Goal: Transaction & Acquisition: Purchase product/service

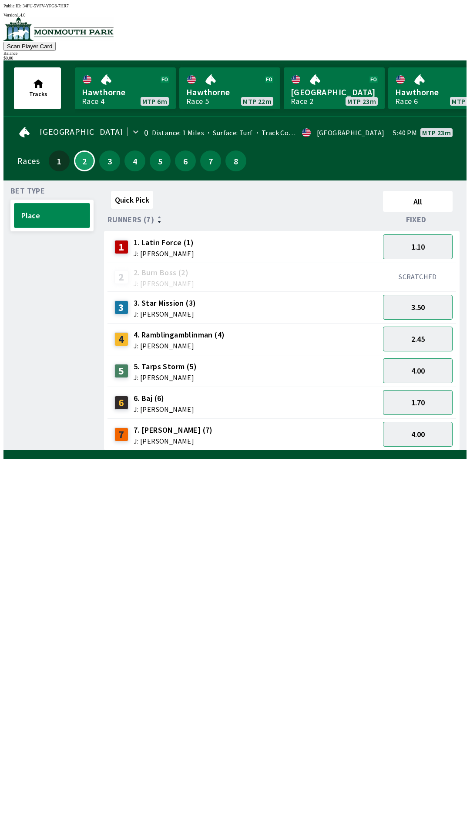
click at [67, 213] on button "Place" at bounding box center [52, 215] width 76 height 25
click at [59, 151] on button "1" at bounding box center [59, 160] width 21 height 21
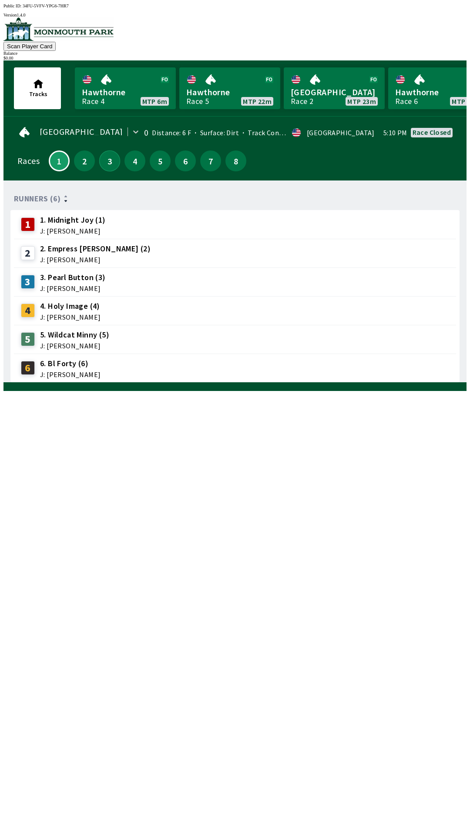
click at [113, 154] on button "3" at bounding box center [109, 160] width 21 height 21
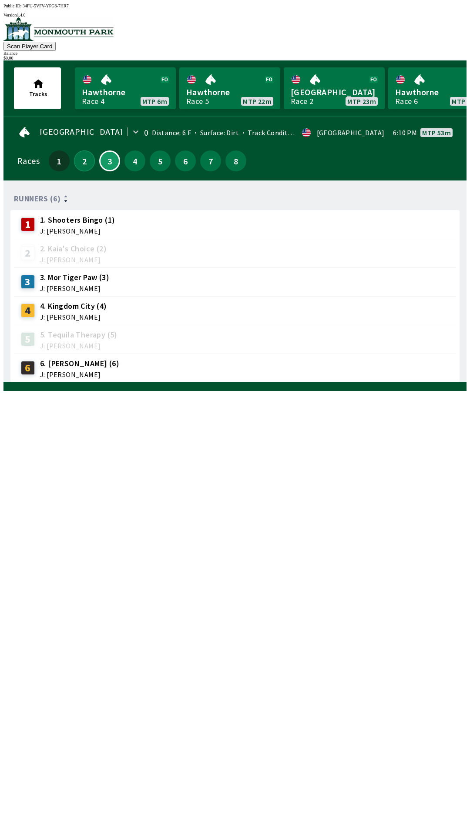
click at [84, 164] on button "2" at bounding box center [84, 160] width 21 height 21
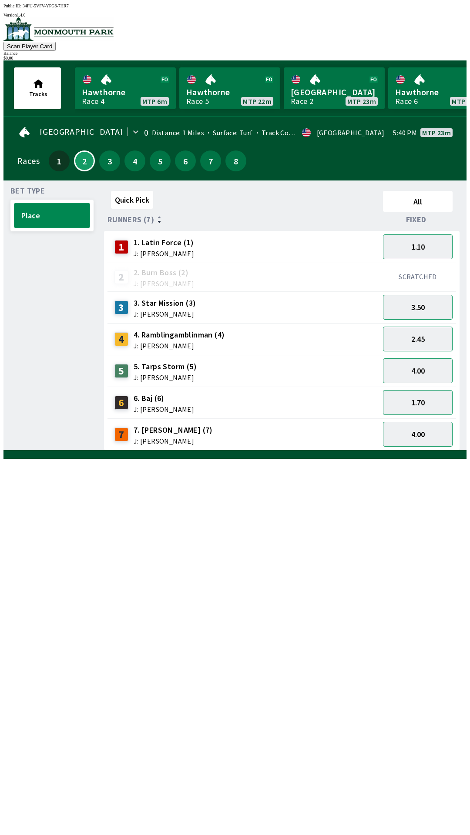
click at [59, 203] on button "Place" at bounding box center [52, 215] width 76 height 25
click at [70, 218] on button "Place" at bounding box center [52, 215] width 76 height 25
click at [88, 154] on button "2" at bounding box center [84, 160] width 21 height 21
click at [104, 154] on button "3" at bounding box center [109, 160] width 21 height 21
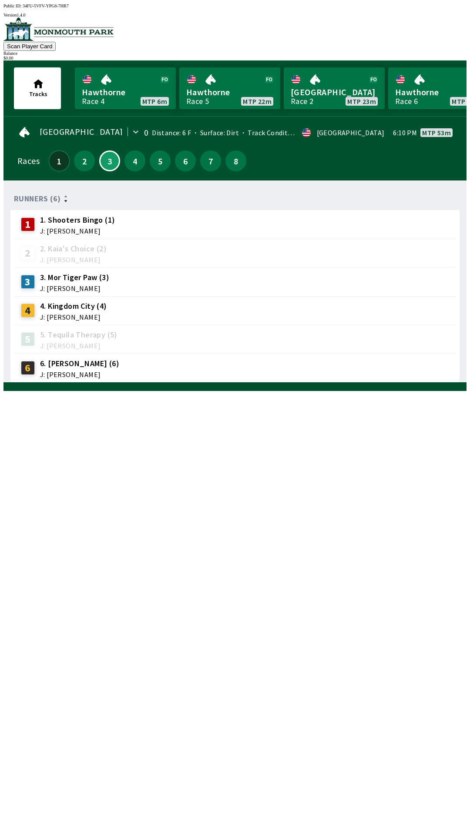
click at [60, 161] on button "1" at bounding box center [59, 160] width 21 height 21
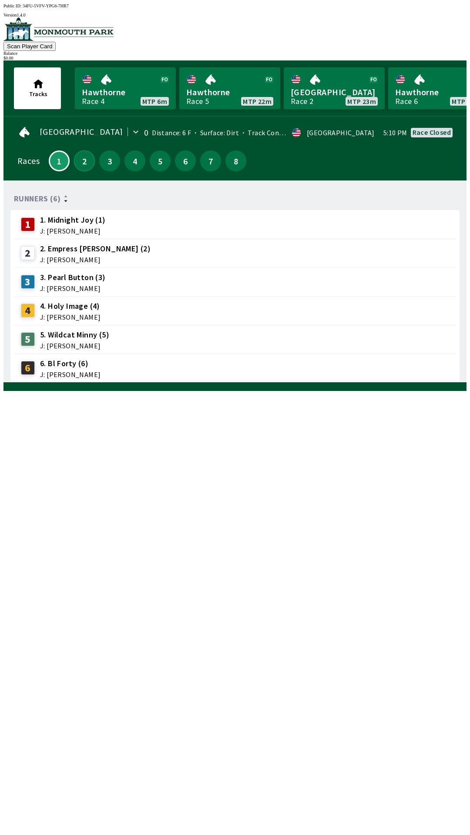
click at [80, 156] on button "2" at bounding box center [84, 160] width 21 height 21
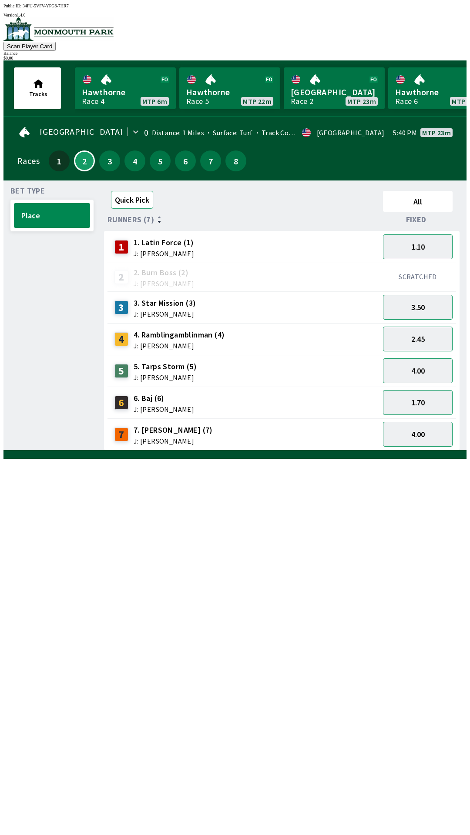
click at [136, 195] on button "Quick Pick" at bounding box center [132, 200] width 42 height 18
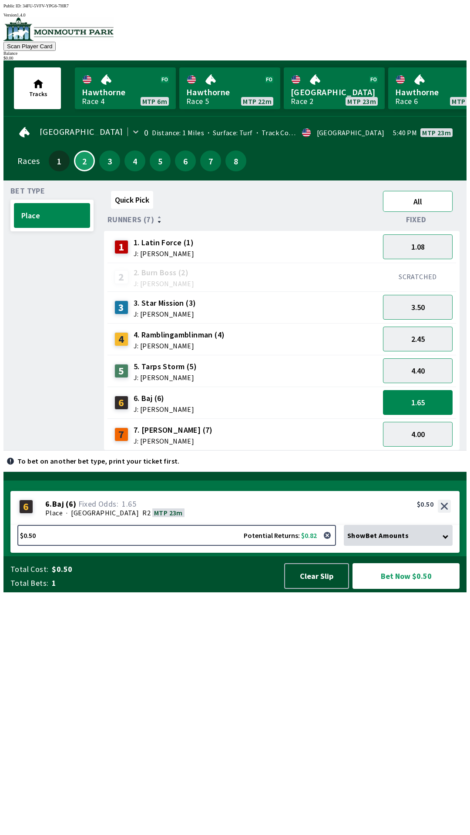
click at [422, 204] on button "All" at bounding box center [418, 201] width 70 height 21
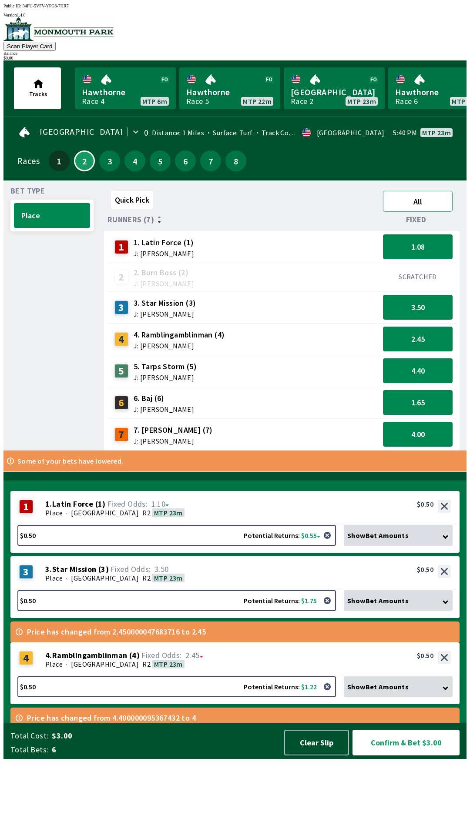
click at [428, 205] on button "All" at bounding box center [418, 201] width 70 height 21
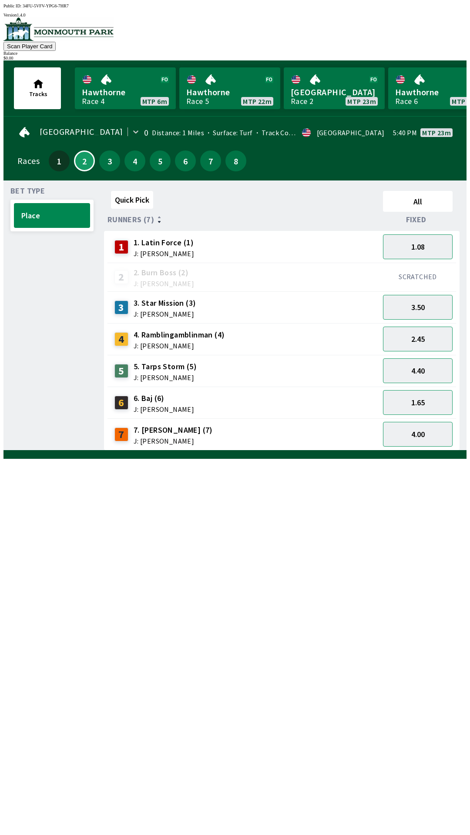
click at [422, 216] on span "Fixed" at bounding box center [416, 219] width 20 height 7
click at [58, 214] on button "Place" at bounding box center [52, 215] width 76 height 25
click at [63, 207] on button "Place" at bounding box center [52, 215] width 76 height 25
click at [49, 161] on button "1" at bounding box center [59, 160] width 21 height 21
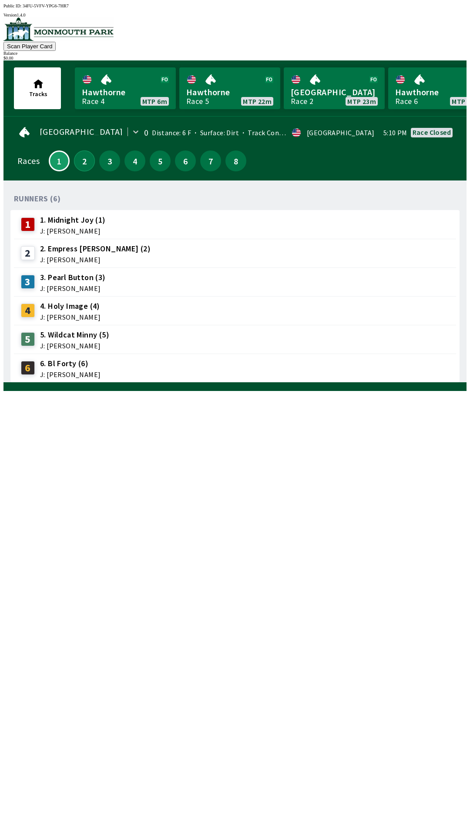
click at [84, 153] on button "2" at bounding box center [84, 160] width 21 height 21
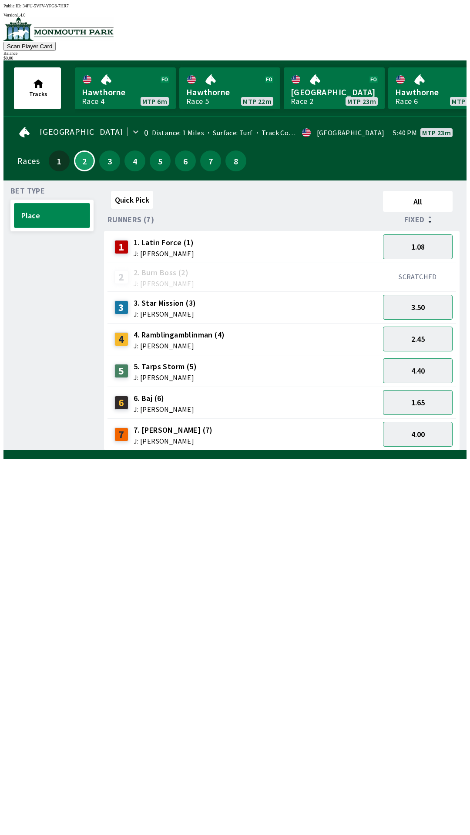
click at [59, 208] on button "Place" at bounding box center [52, 215] width 76 height 25
click at [67, 213] on button "Place" at bounding box center [52, 215] width 76 height 25
click at [70, 213] on button "Place" at bounding box center [52, 215] width 76 height 25
click at [74, 215] on button "Place" at bounding box center [52, 215] width 76 height 25
click at [70, 217] on button "Place" at bounding box center [52, 215] width 76 height 25
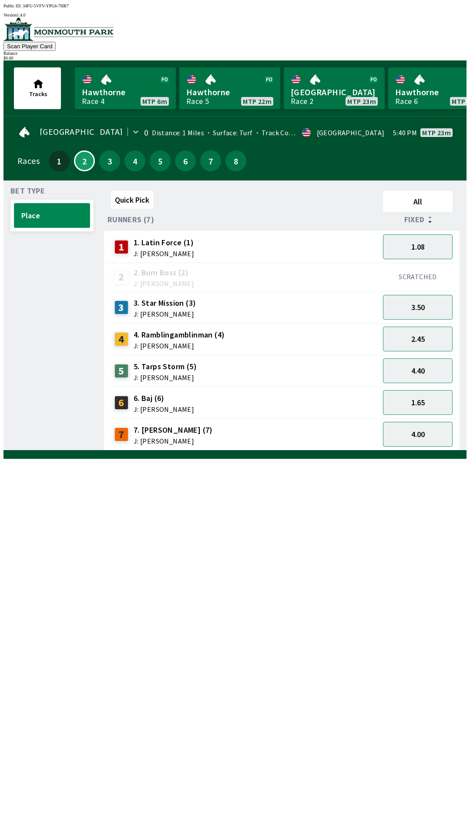
click at [68, 211] on button "Place" at bounding box center [52, 215] width 76 height 25
click at [67, 221] on button "Place" at bounding box center [52, 215] width 76 height 25
